Goal: Entertainment & Leisure: Consume media (video, audio)

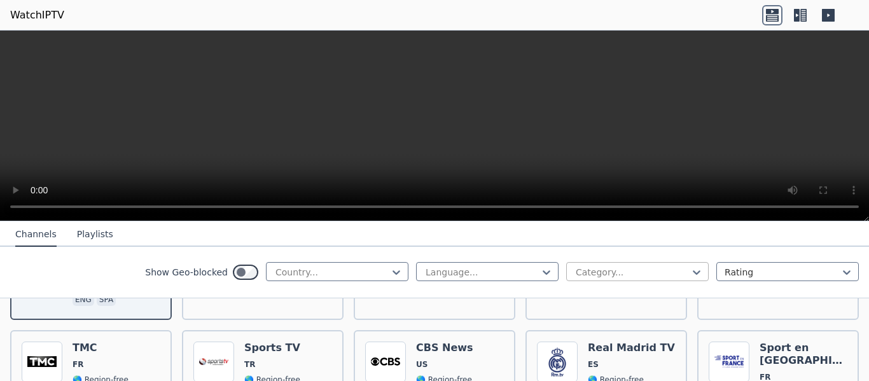
scroll to position [254, 0]
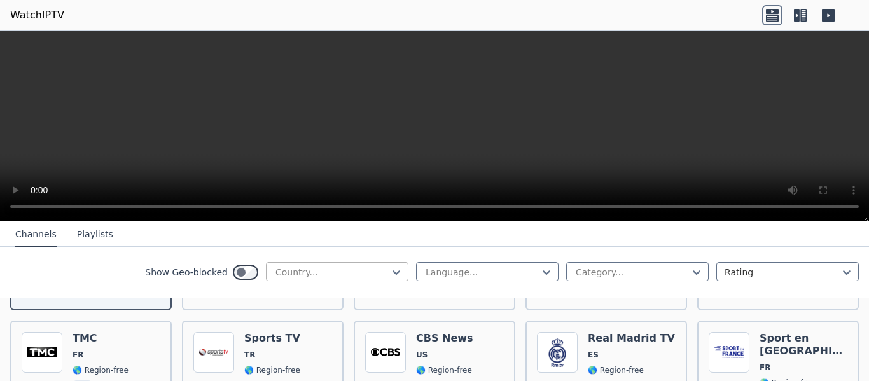
click at [363, 272] on div at bounding box center [332, 272] width 116 height 13
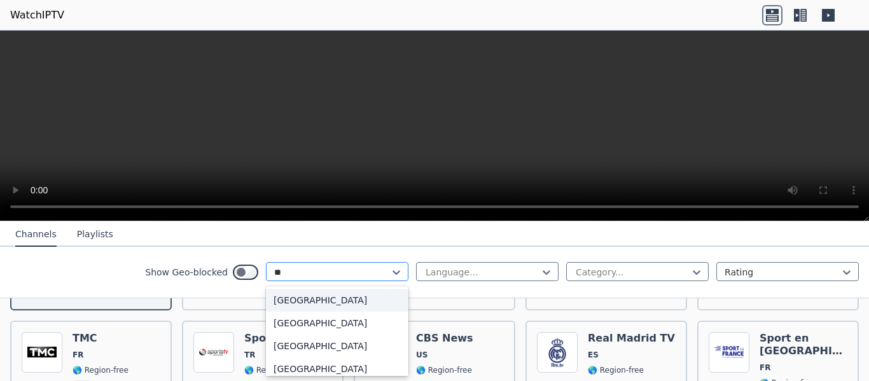
type input "***"
click at [307, 361] on div "[GEOGRAPHIC_DATA]" at bounding box center [337, 369] width 143 height 23
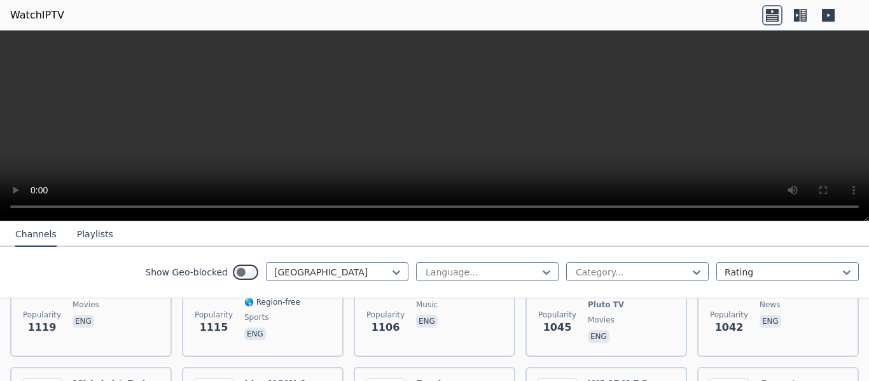
scroll to position [925, 0]
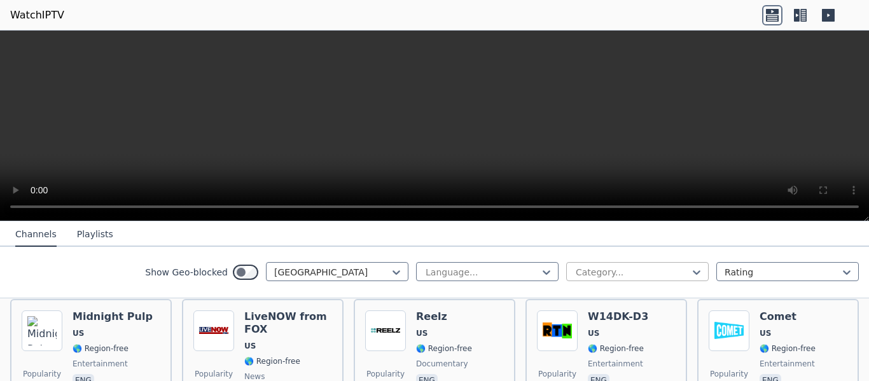
click at [636, 278] on div at bounding box center [632, 272] width 116 height 13
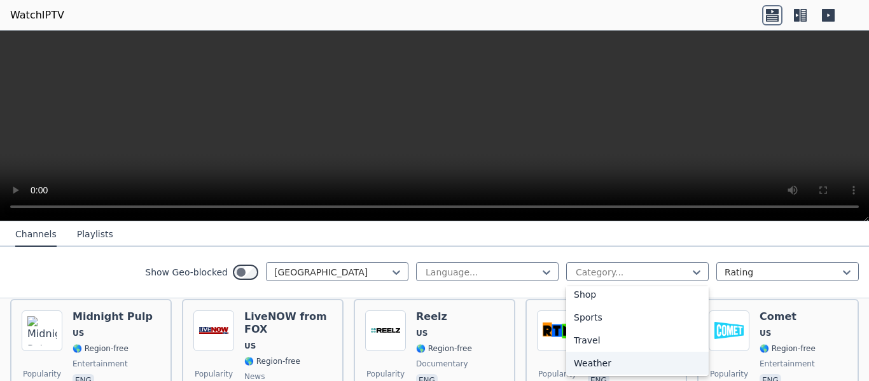
scroll to position [533, 0]
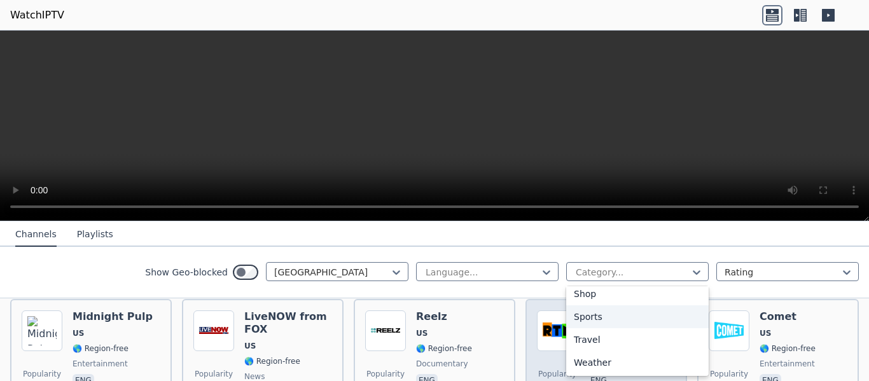
click at [582, 317] on div "Sports" at bounding box center [637, 316] width 143 height 23
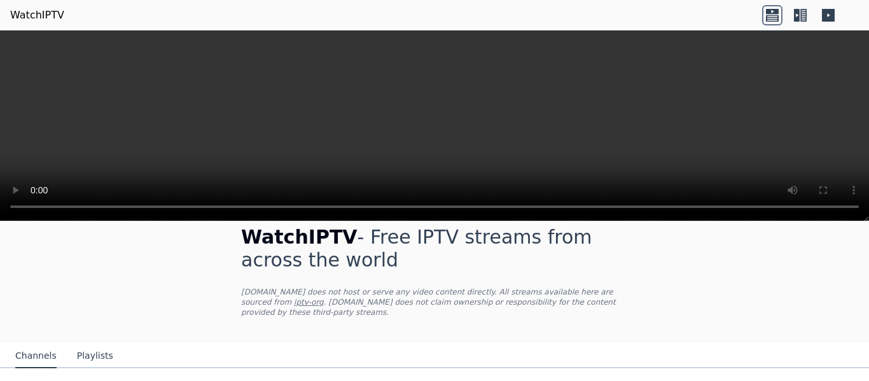
scroll to position [14, 0]
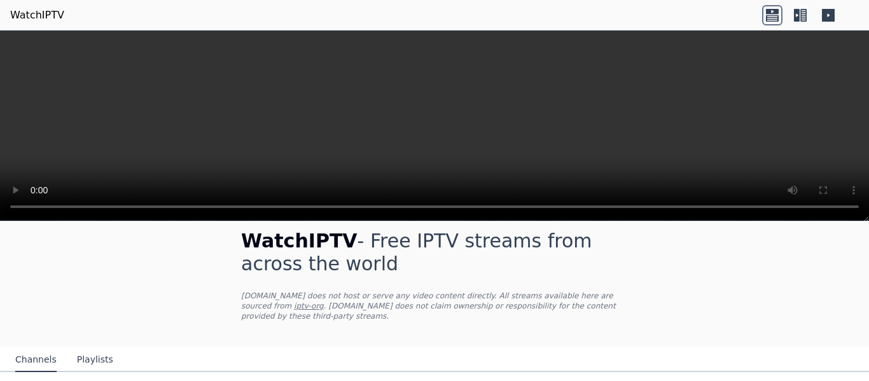
drag, startPoint x: 858, startPoint y: 241, endPoint x: 868, endPoint y: 252, distance: 14.9
click at [866, 254] on div "WatchIPTV - Free IPTV streams from across the world WatchIPTV.xyz does not host…" at bounding box center [434, 301] width 869 height 160
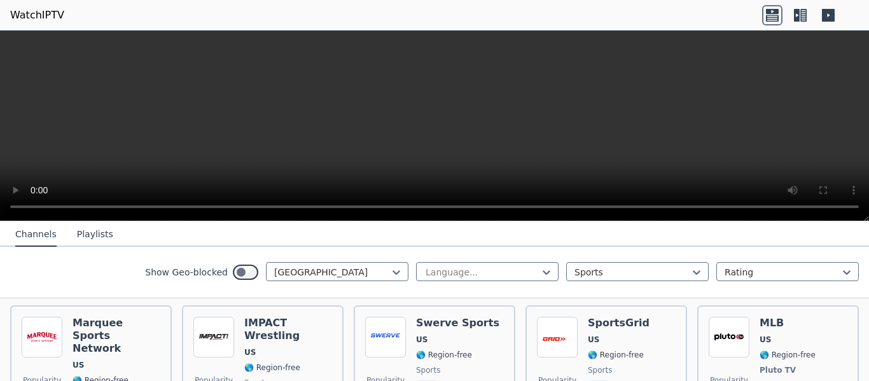
scroll to position [105, 0]
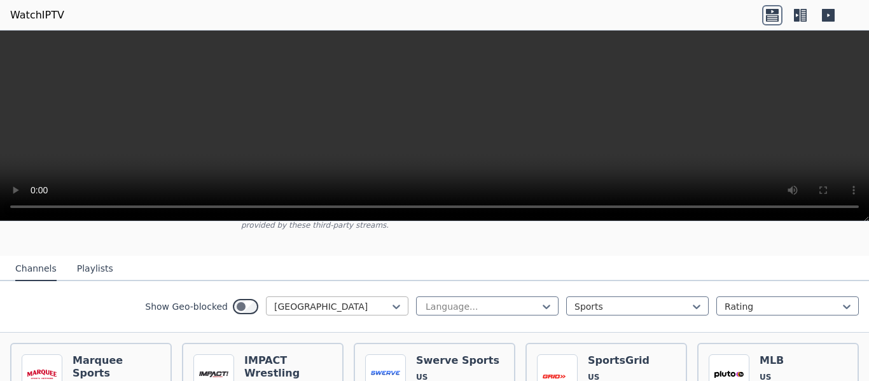
click at [314, 300] on div at bounding box center [332, 306] width 116 height 13
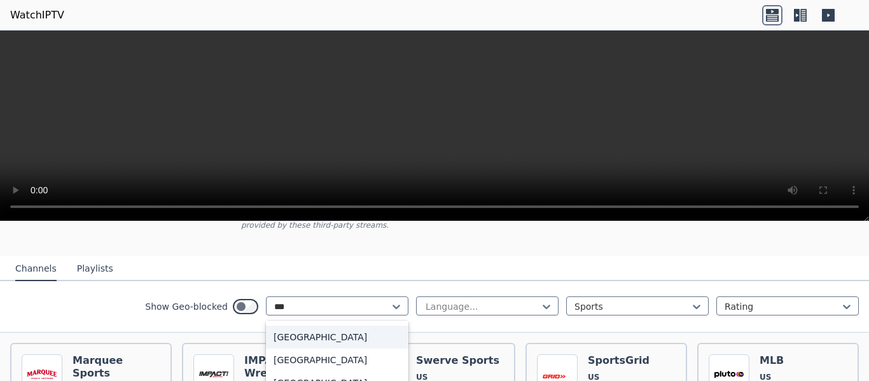
scroll to position [0, 0]
type input "****"
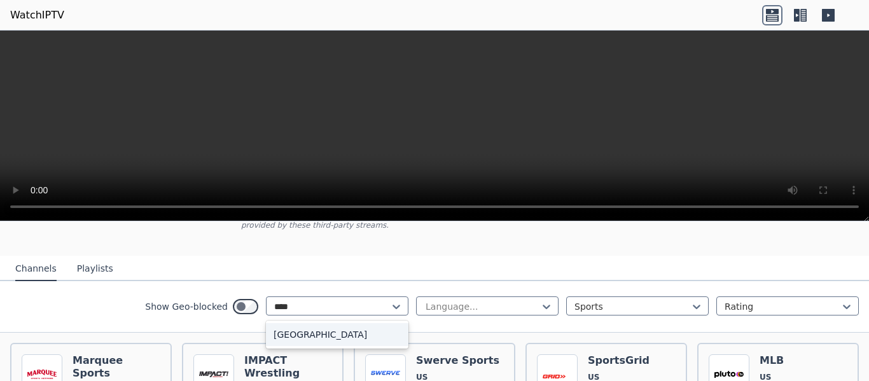
click at [302, 326] on div "[GEOGRAPHIC_DATA]" at bounding box center [337, 334] width 143 height 23
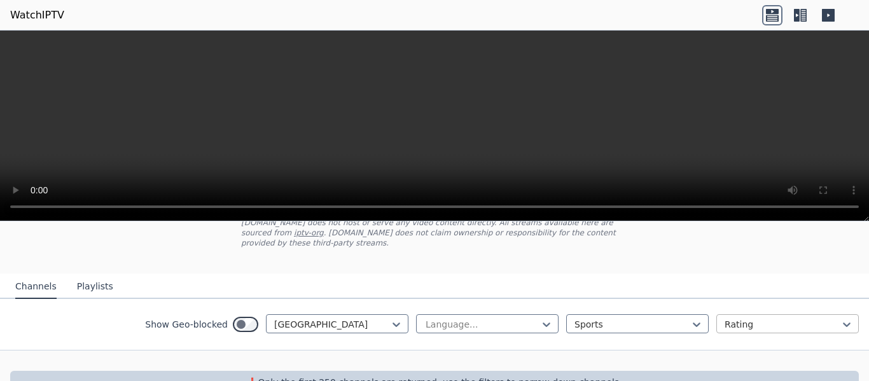
scroll to position [90, 0]
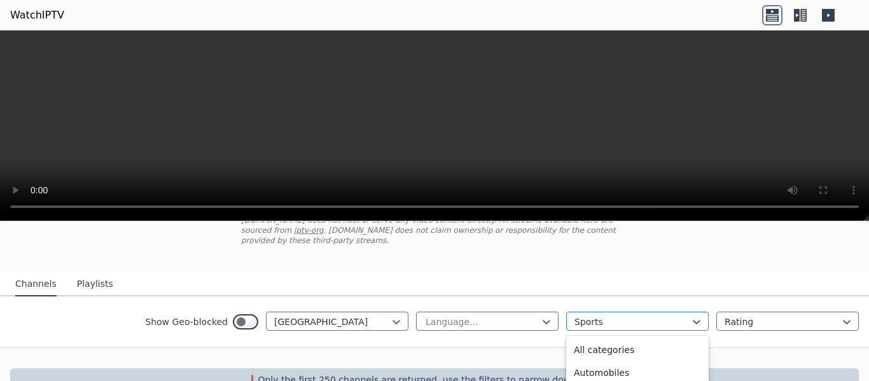
click at [665, 316] on div at bounding box center [632, 322] width 116 height 13
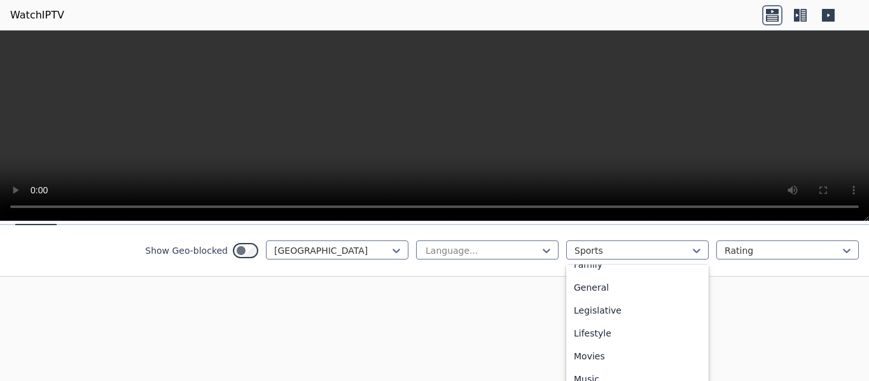
scroll to position [0, 0]
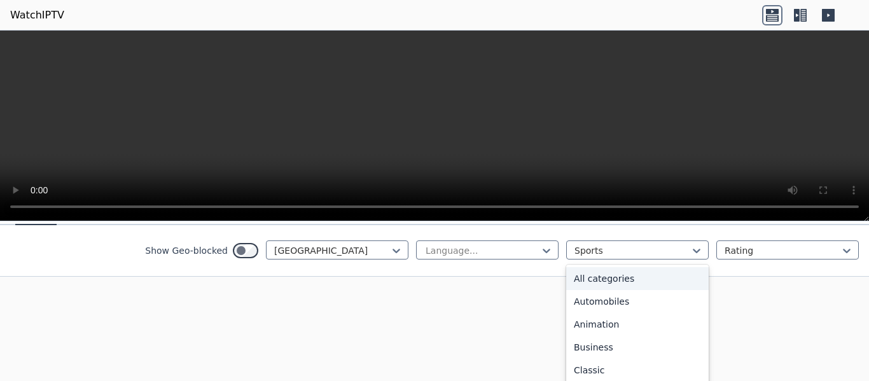
click at [609, 272] on div "All categories" at bounding box center [637, 278] width 143 height 23
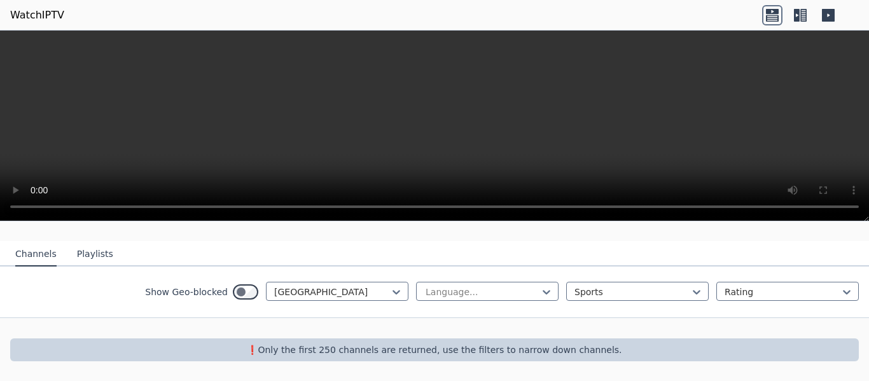
scroll to position [109, 0]
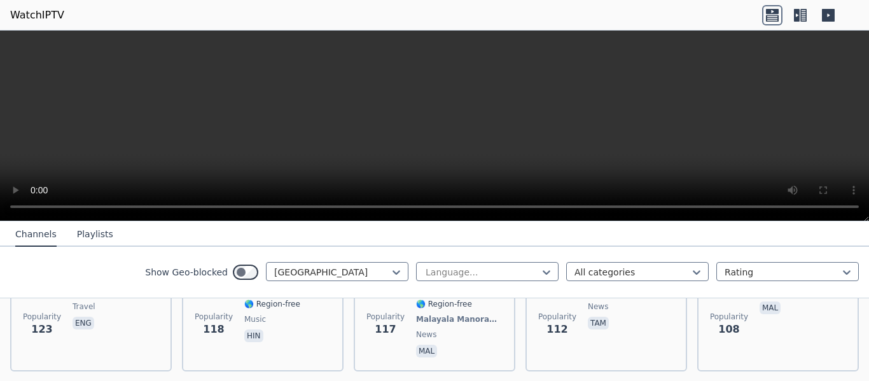
scroll to position [815, 0]
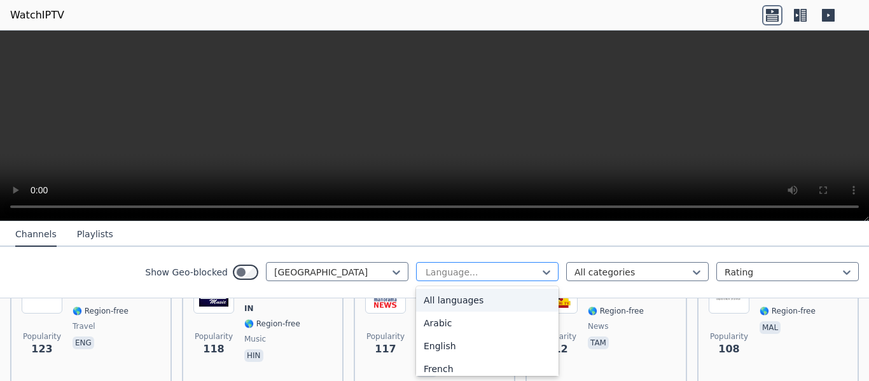
click at [499, 277] on div at bounding box center [482, 272] width 116 height 13
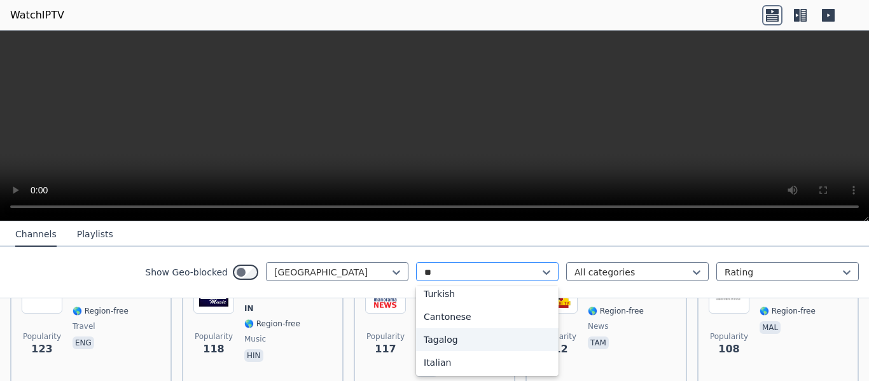
scroll to position [0, 0]
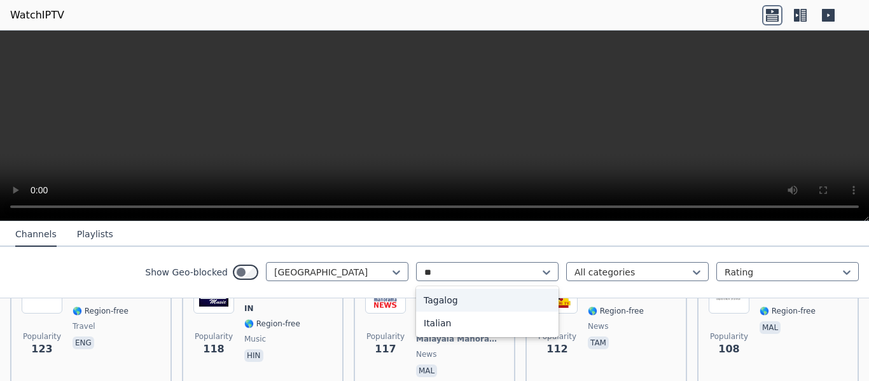
type input "*"
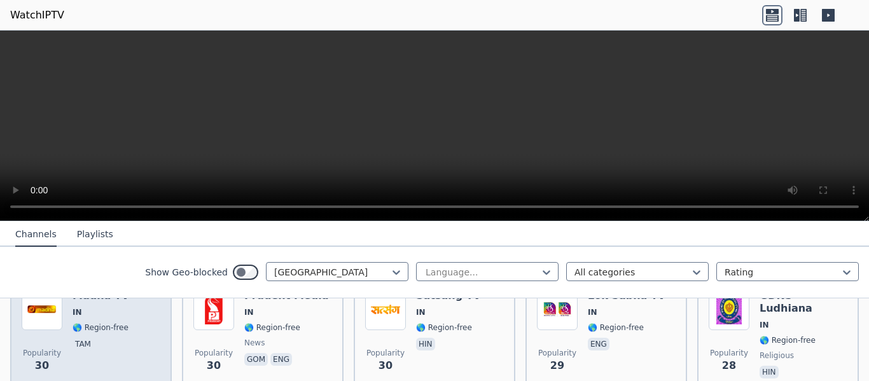
scroll to position [2297, 0]
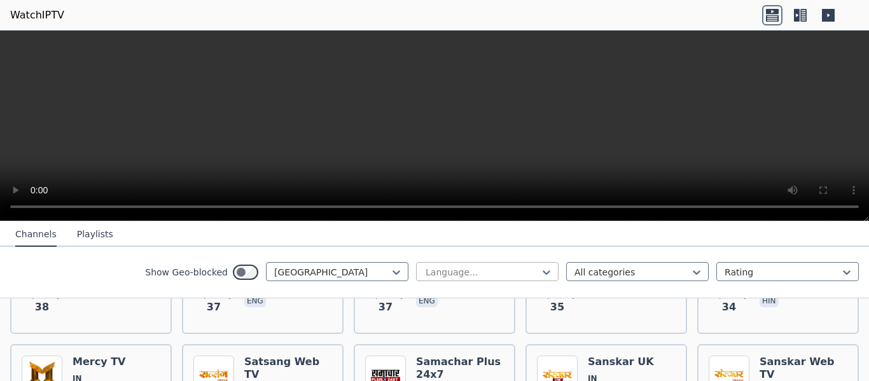
click at [445, 274] on div at bounding box center [482, 272] width 116 height 13
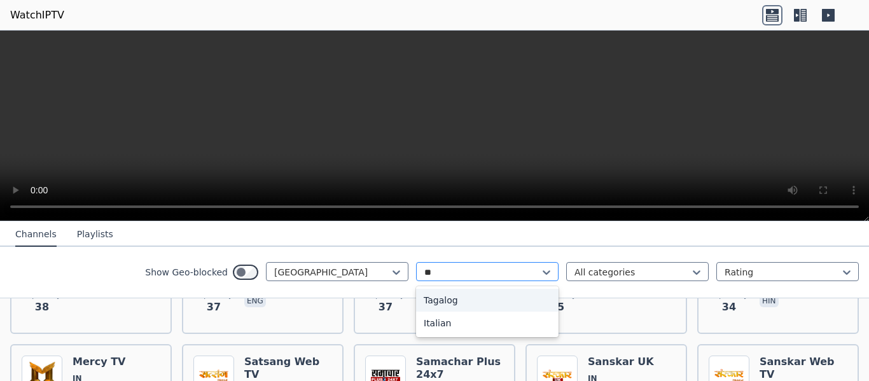
type input "*"
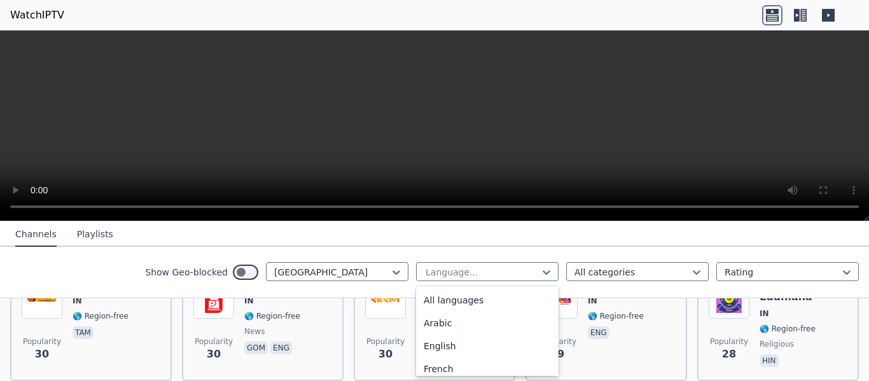
scroll to position [2536, 0]
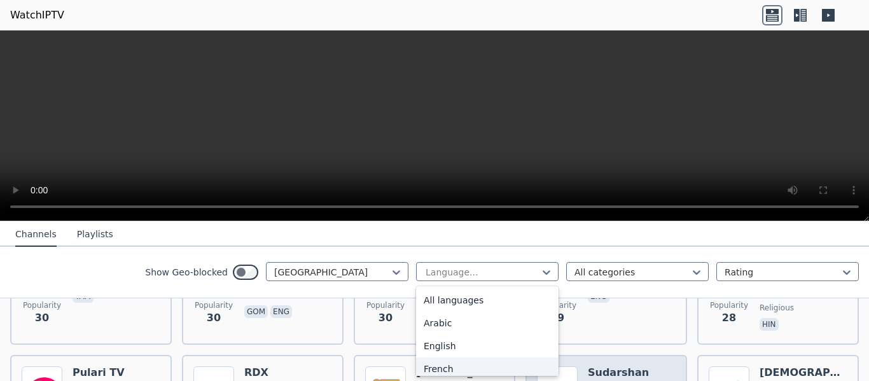
click at [607, 366] on h6 "Sudarshan News" at bounding box center [632, 378] width 88 height 25
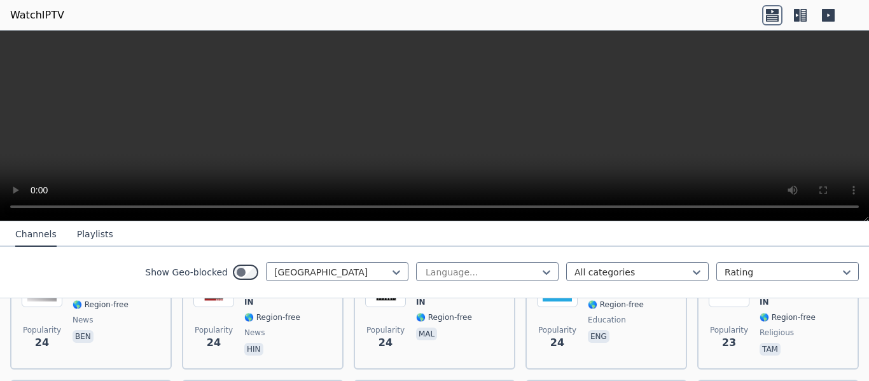
scroll to position [2867, 0]
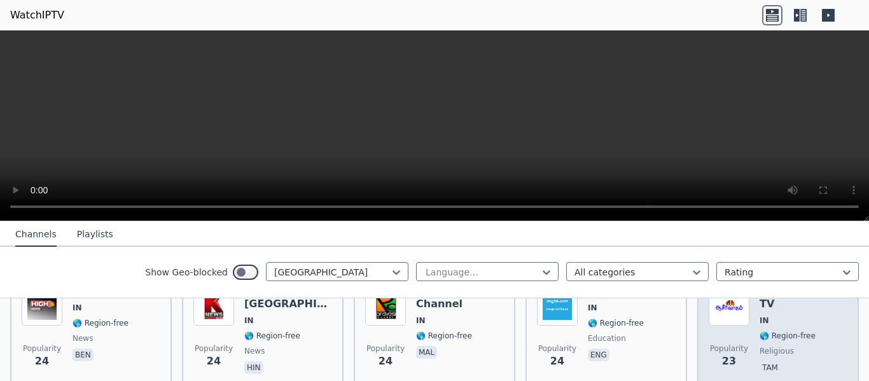
click at [781, 333] on div "Aaseervatham TV IN 🌎 Region-free religious tam" at bounding box center [804, 331] width 88 height 92
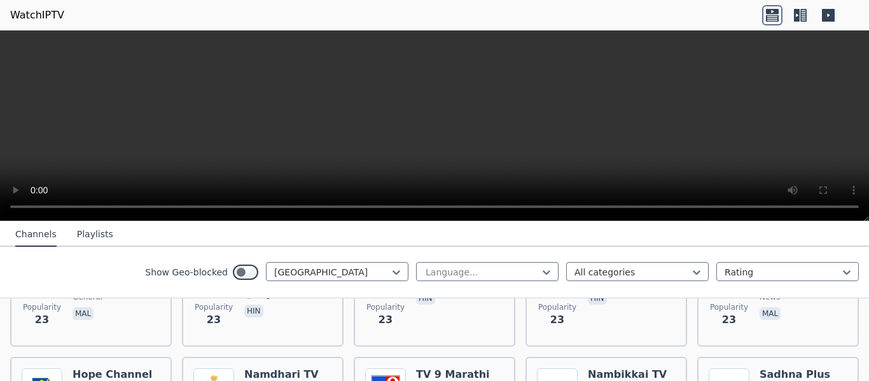
scroll to position [3051, 0]
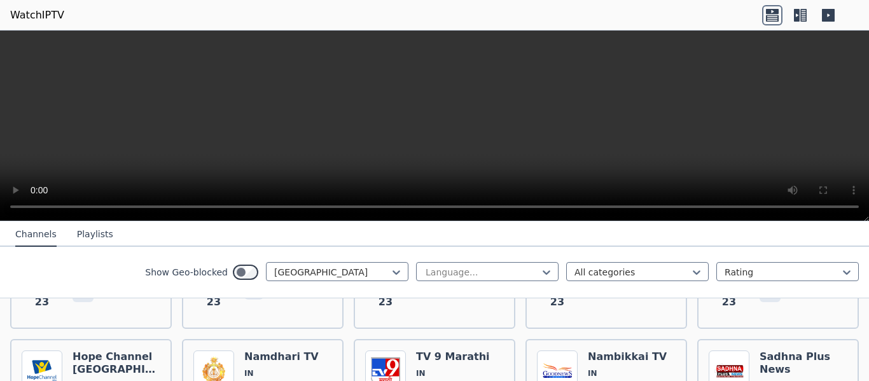
click at [774, 14] on icon at bounding box center [772, 15] width 20 height 20
click at [31, 15] on link "WatchIPTV" at bounding box center [37, 15] width 54 height 15
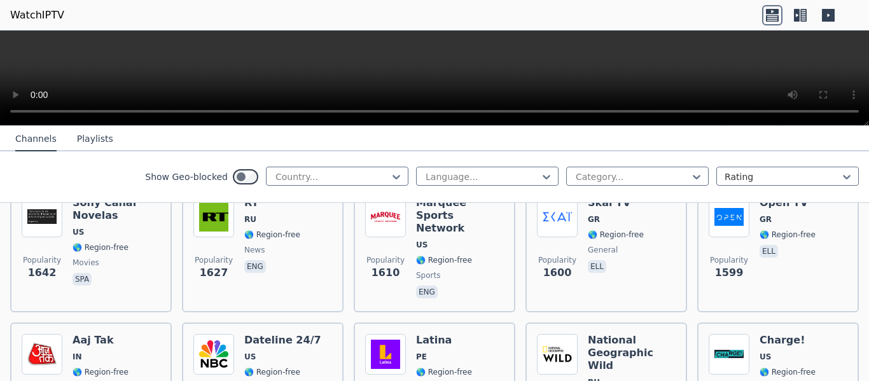
scroll to position [1260, 0]
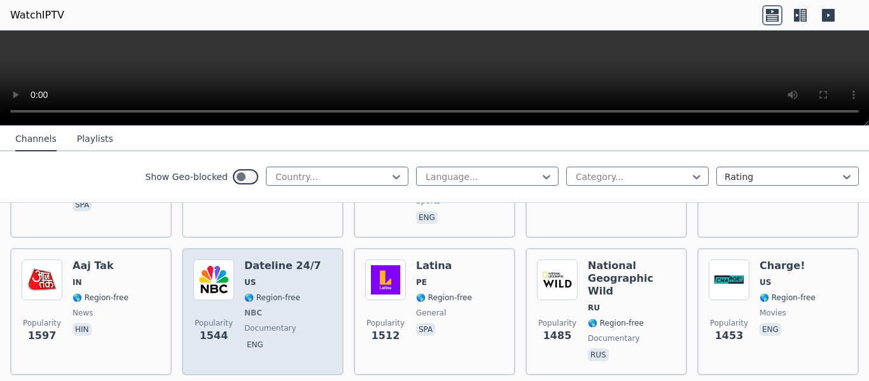
click at [279, 277] on span "US" at bounding box center [282, 282] width 77 height 10
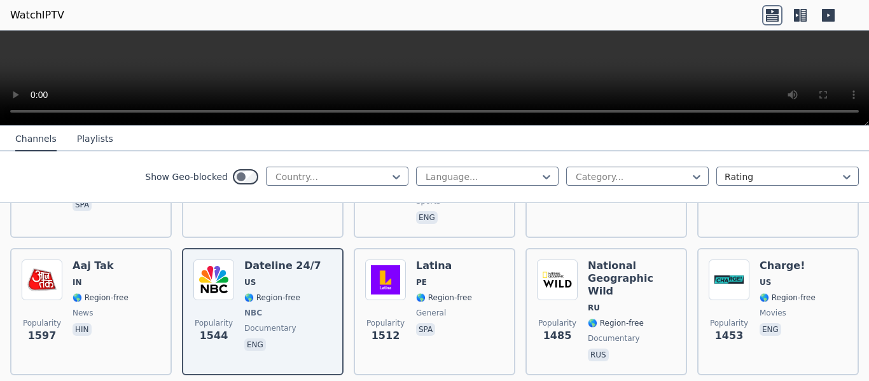
scroll to position [1315, 0]
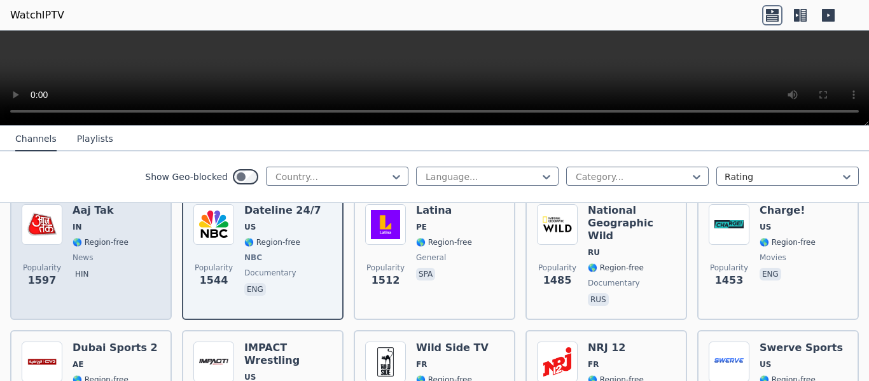
click at [108, 228] on div "Aaj Tak IN 🌎 Region-free news hin" at bounding box center [101, 256] width 56 height 104
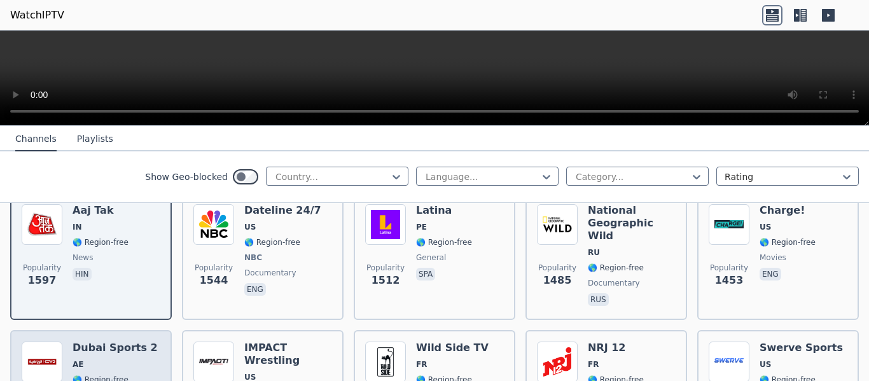
click at [126, 355] on div "Dubai Sports 2 AE 🌎 Region-free sports ara" at bounding box center [115, 388] width 85 height 92
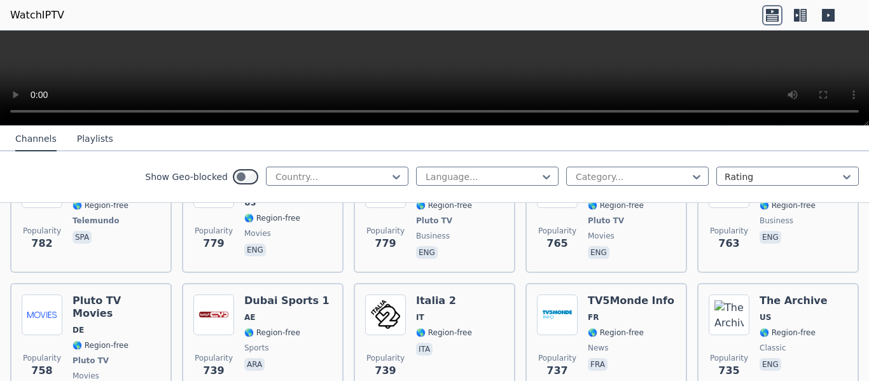
scroll to position [3075, 0]
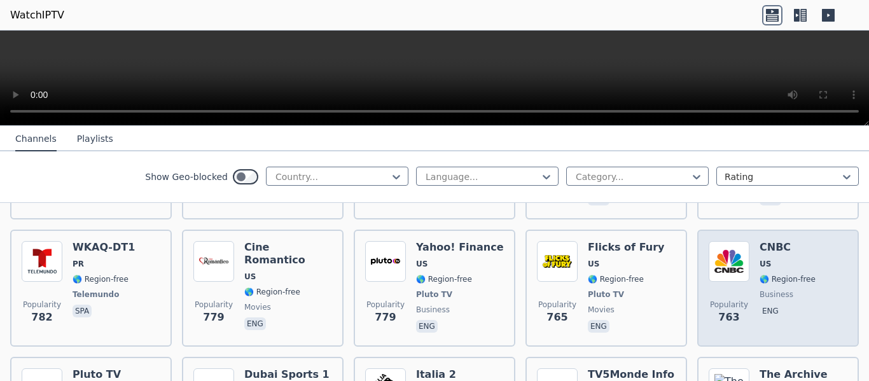
click at [775, 274] on span "🌎 Region-free" at bounding box center [788, 279] width 56 height 10
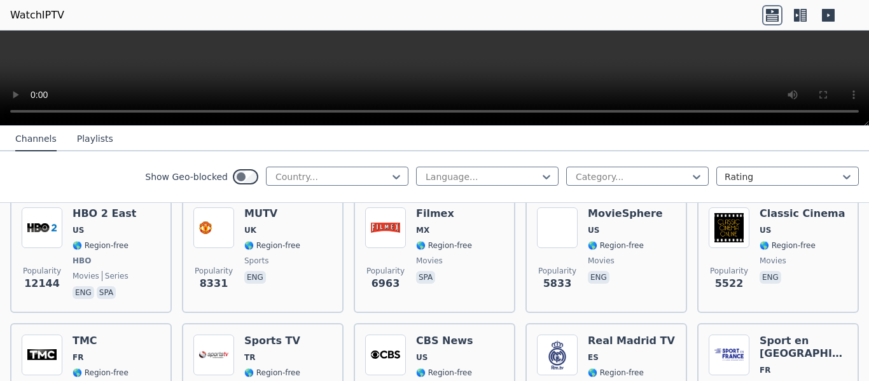
scroll to position [193, 0]
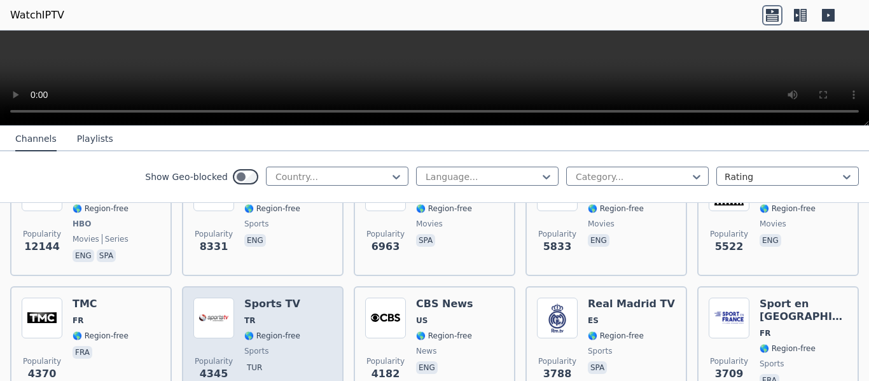
click at [279, 302] on div "Sports TV TR 🌎 Region-free sports tur" at bounding box center [272, 344] width 56 height 92
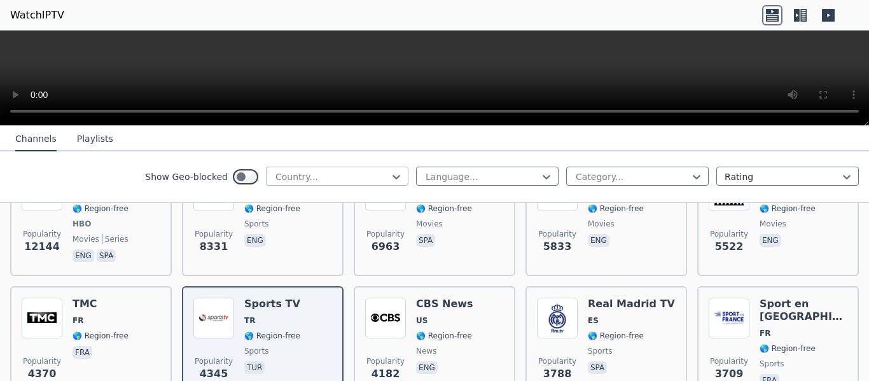
click at [358, 180] on div at bounding box center [332, 177] width 116 height 13
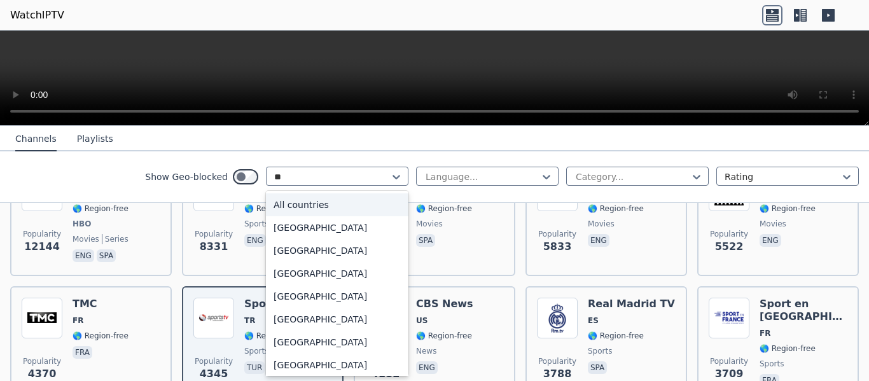
type input "***"
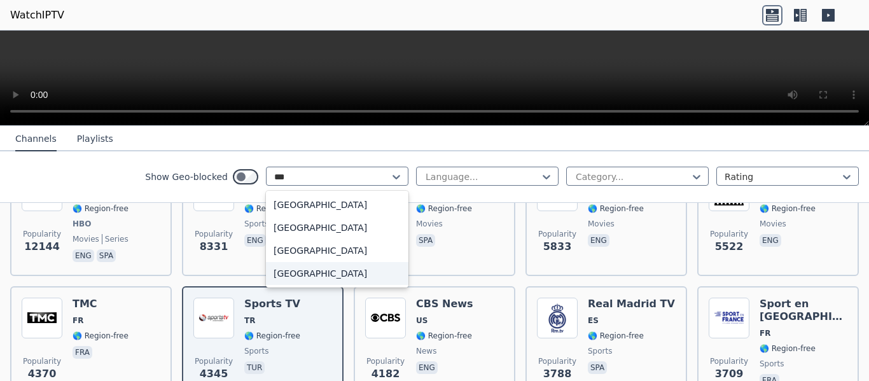
click at [307, 277] on div "[GEOGRAPHIC_DATA]" at bounding box center [337, 273] width 143 height 23
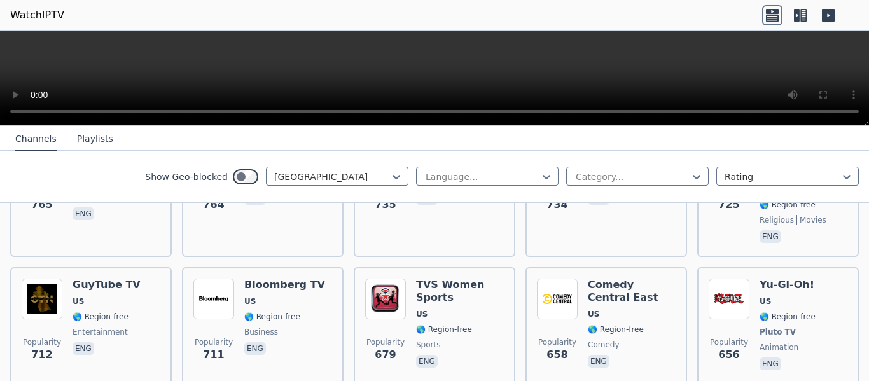
scroll to position [1423, 0]
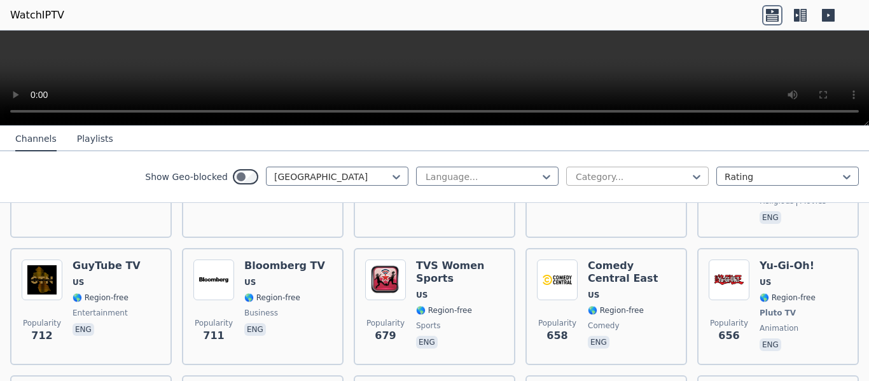
click at [637, 181] on div at bounding box center [632, 177] width 116 height 13
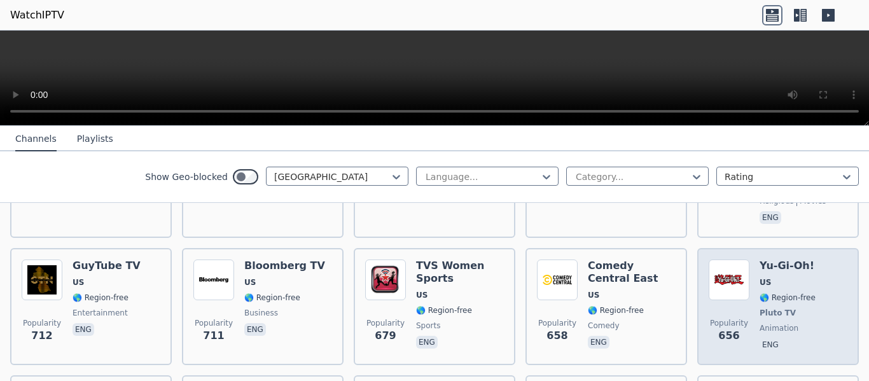
click at [709, 260] on img at bounding box center [729, 280] width 41 height 41
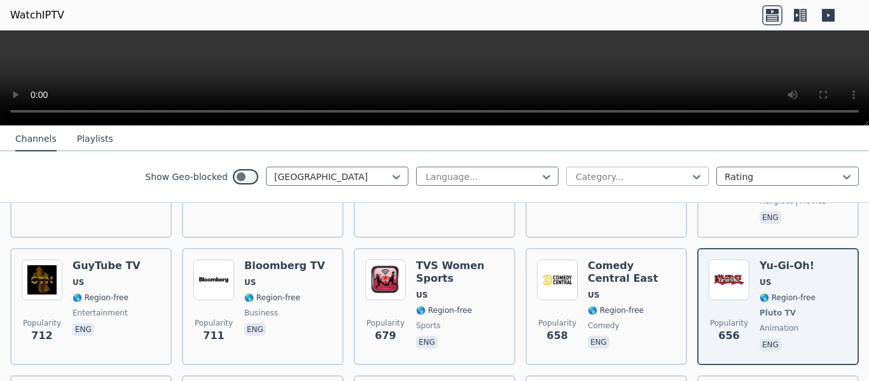
click at [677, 169] on div "Category..." at bounding box center [637, 176] width 143 height 19
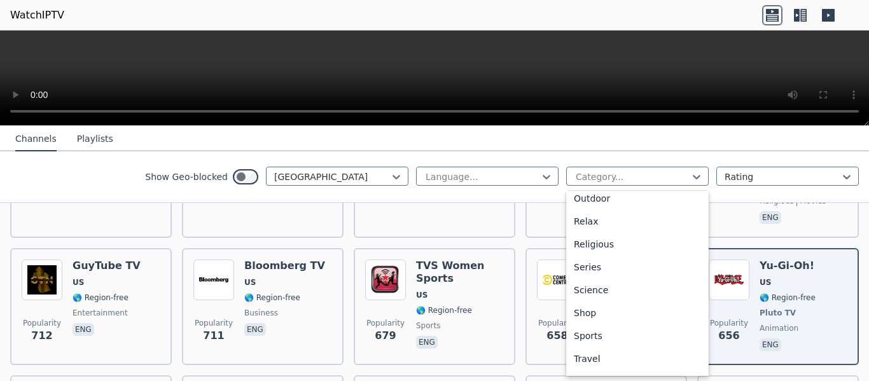
scroll to position [438, 0]
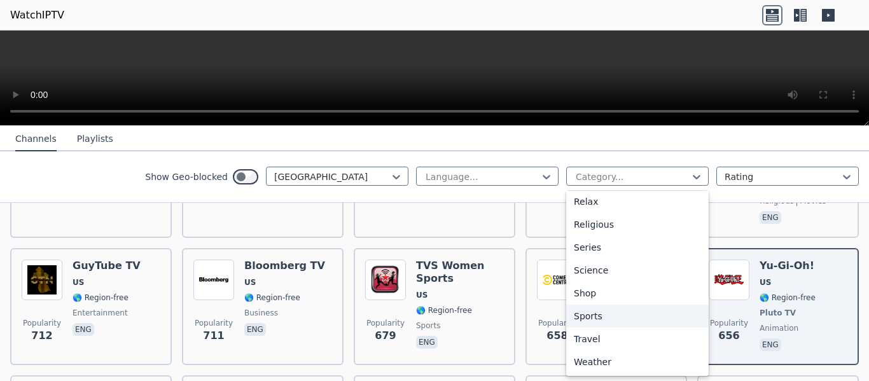
click at [585, 312] on div "Sports" at bounding box center [637, 316] width 143 height 23
